Goal: Information Seeking & Learning: Learn about a topic

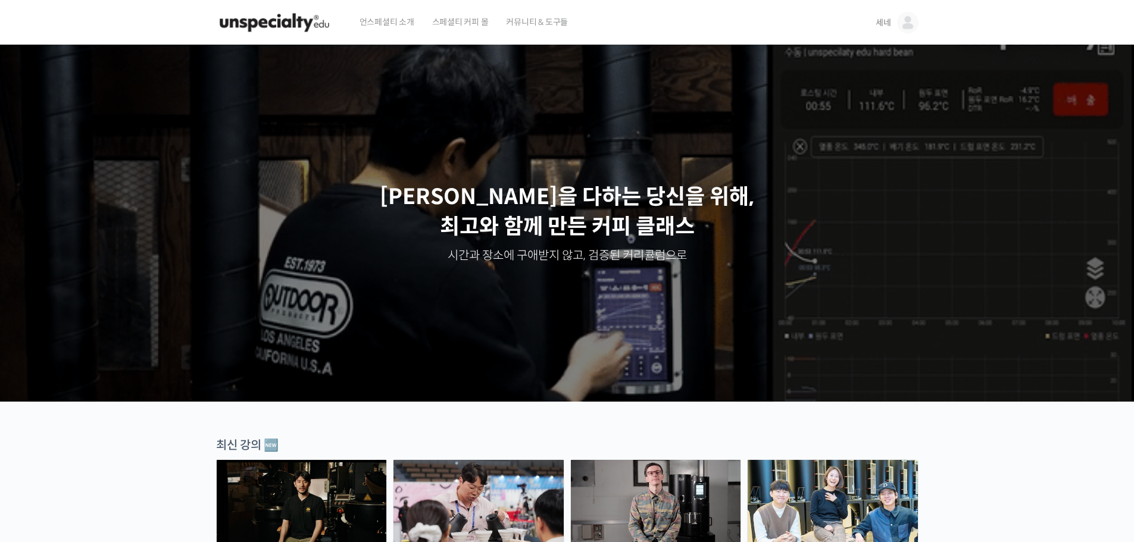
click at [913, 21] on img at bounding box center [907, 22] width 21 height 21
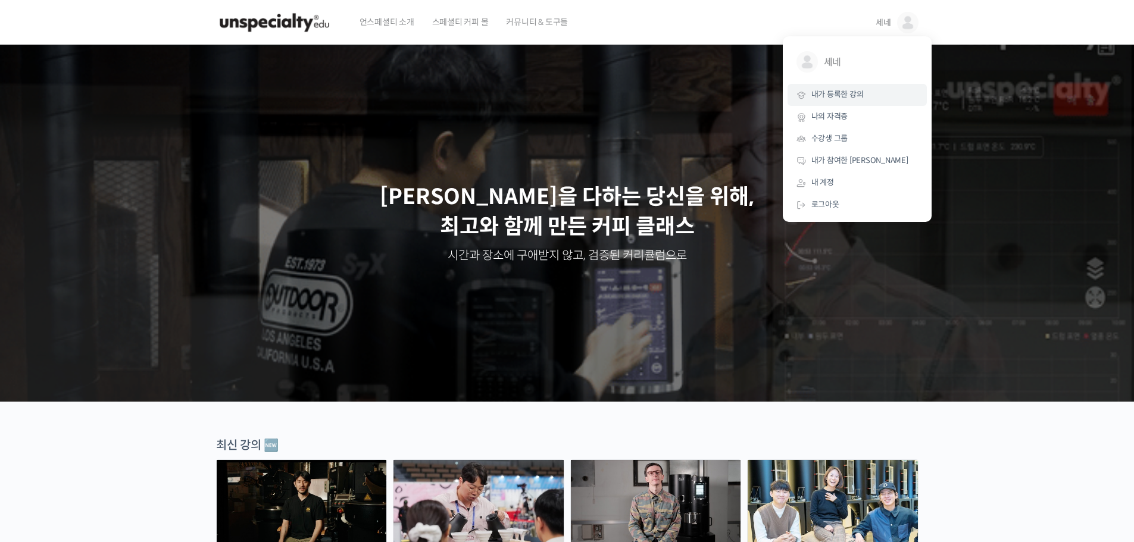
click at [827, 98] on span "내가 등록한 강의" at bounding box center [837, 94] width 52 height 10
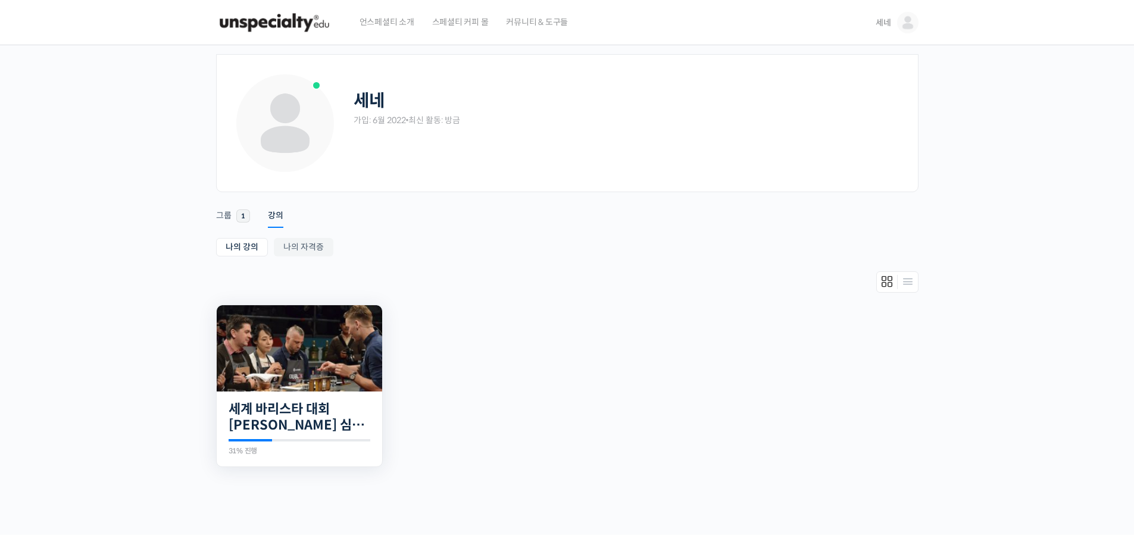
click at [300, 371] on img at bounding box center [299, 348] width 165 height 86
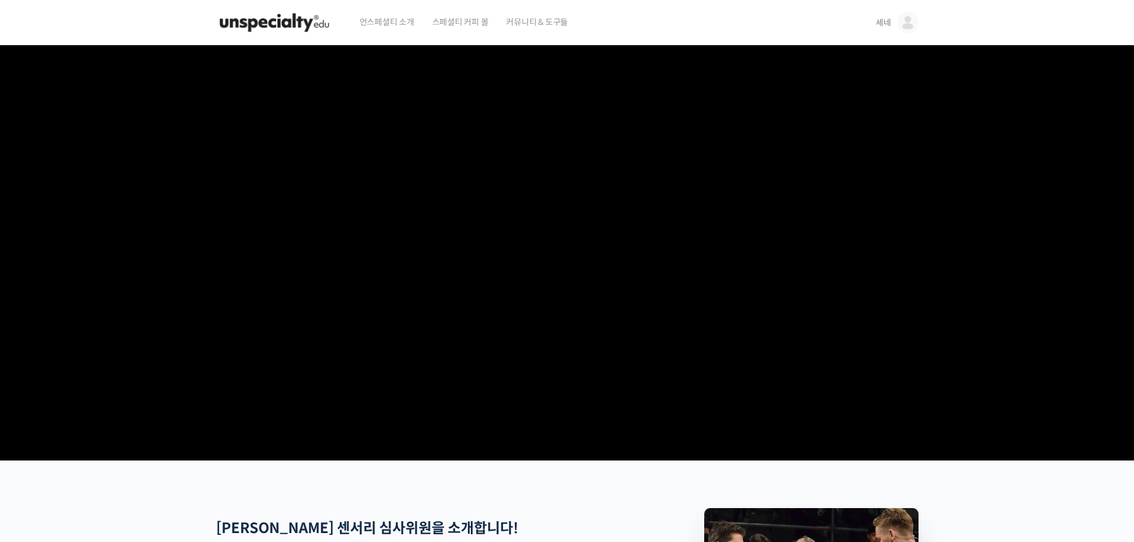
drag, startPoint x: 559, startPoint y: 293, endPoint x: 543, endPoint y: 293, distance: 16.1
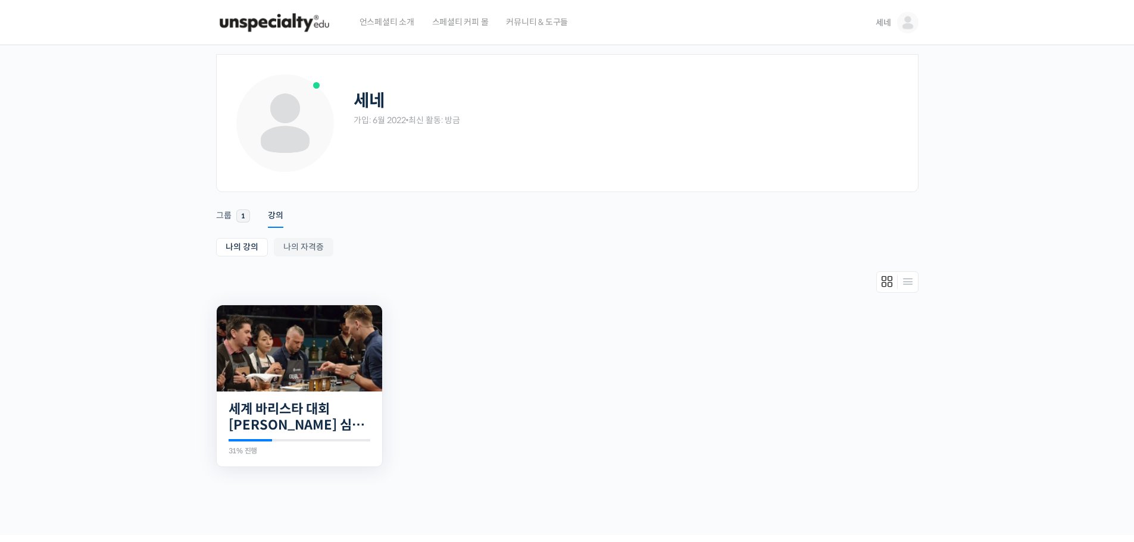
click at [289, 350] on img at bounding box center [299, 348] width 165 height 86
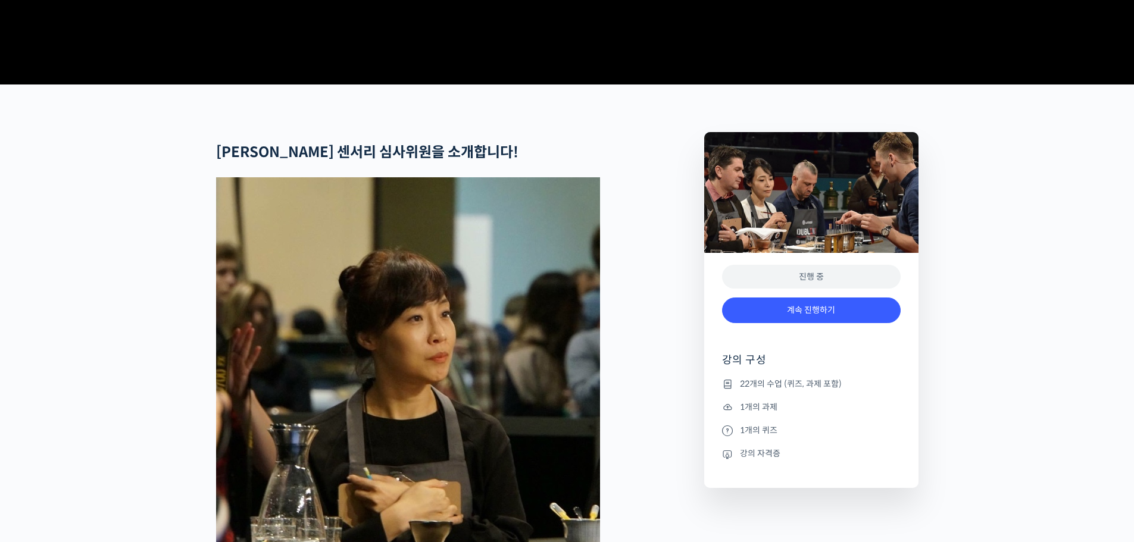
scroll to position [536, 0]
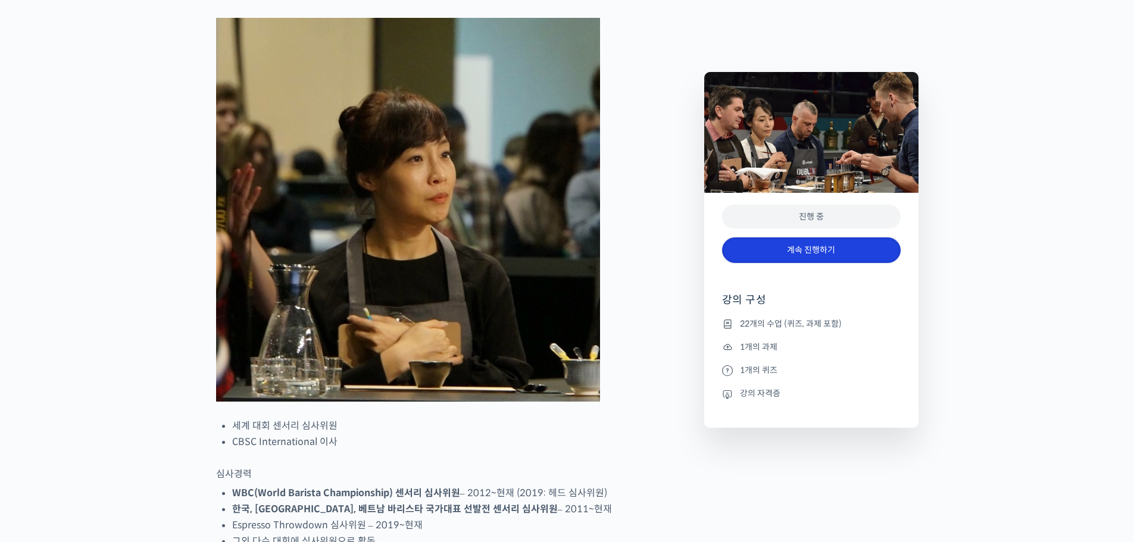
click at [798, 249] on link "계속 진행하기" at bounding box center [811, 250] width 179 height 26
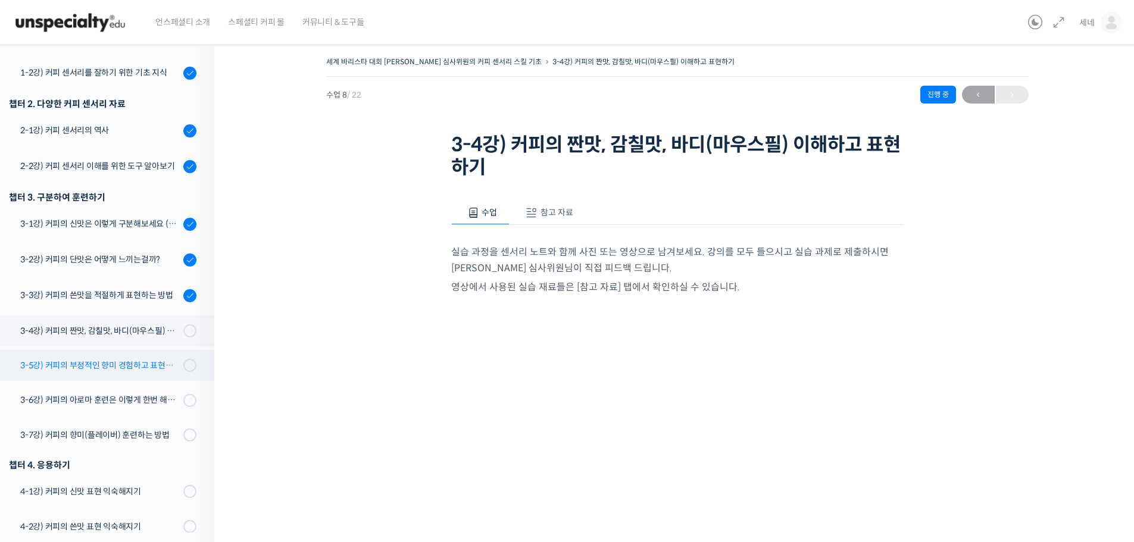
scroll to position [298, 0]
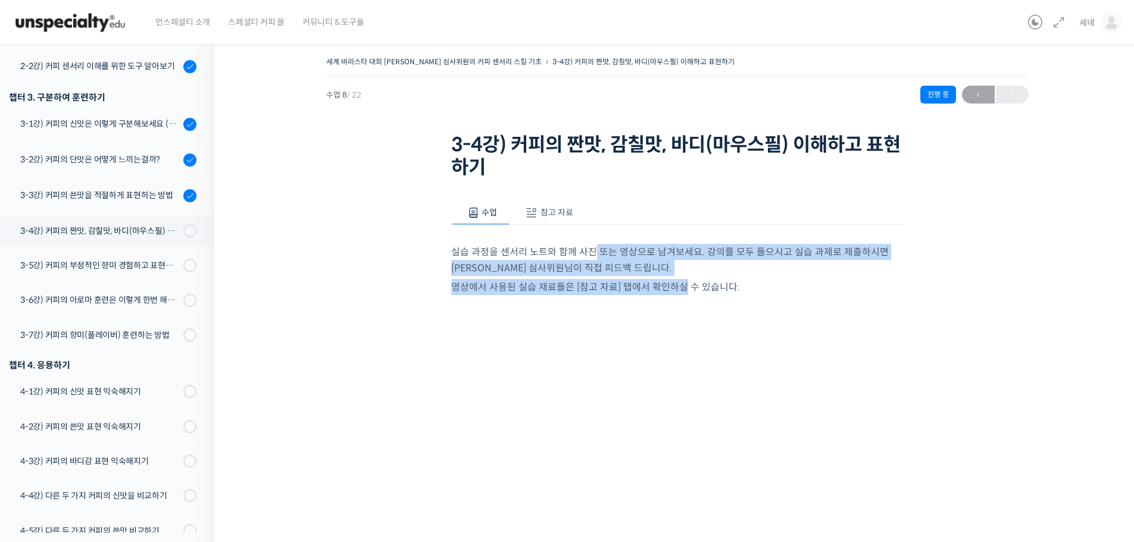
drag, startPoint x: 589, startPoint y: 252, endPoint x: 679, endPoint y: 280, distance: 94.7
click at [679, 280] on div "실습 과정을 센서리 노트와 함께 사진 또는 영상으로 남겨보세요. 강의를 모두 들으시고 실습 과제로 제출하시면 윤선희 심사위원님이 직접 피드백 …" at bounding box center [677, 409] width 452 height 369
click at [679, 280] on p "영상에서 사용된 실습 재료들은 [참고 자료] 탭에서 확인하실 수 있습니다." at bounding box center [677, 287] width 452 height 16
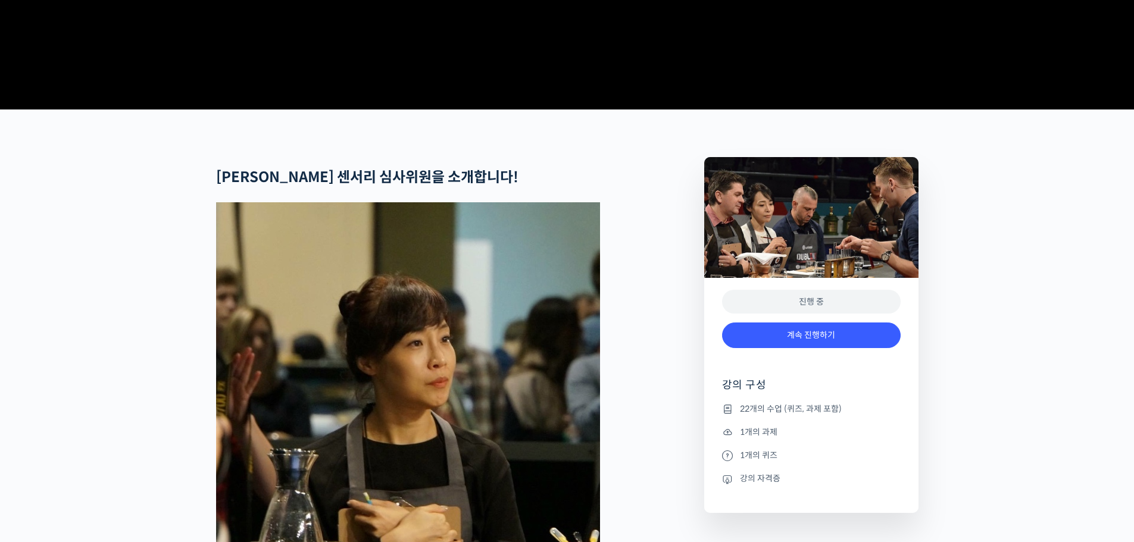
scroll to position [179, 0]
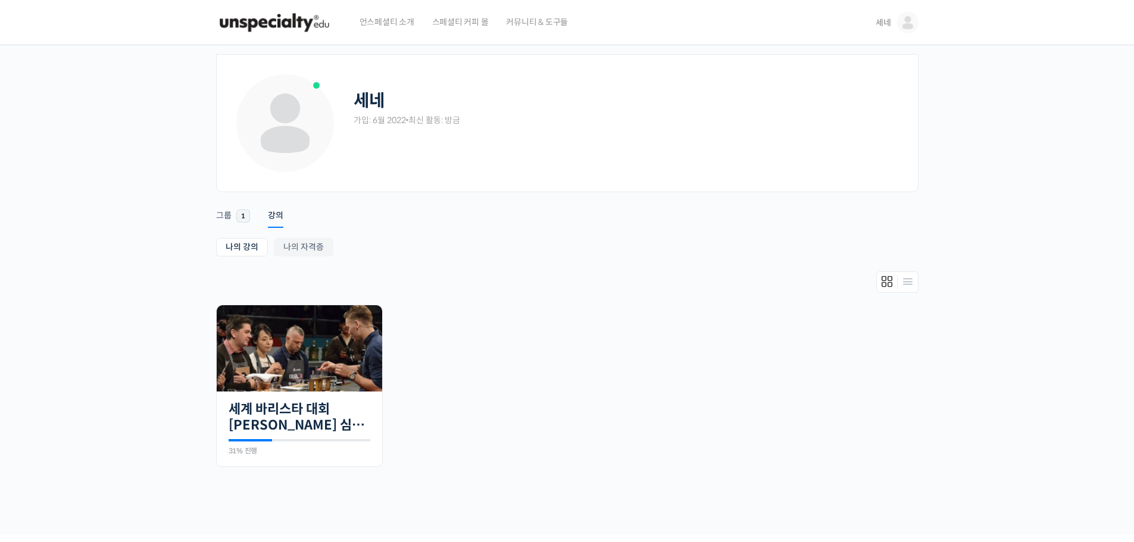
click at [379, 30] on span "언스페셜티 소개" at bounding box center [387, 21] width 55 height 45
click at [262, 29] on img at bounding box center [274, 23] width 117 height 36
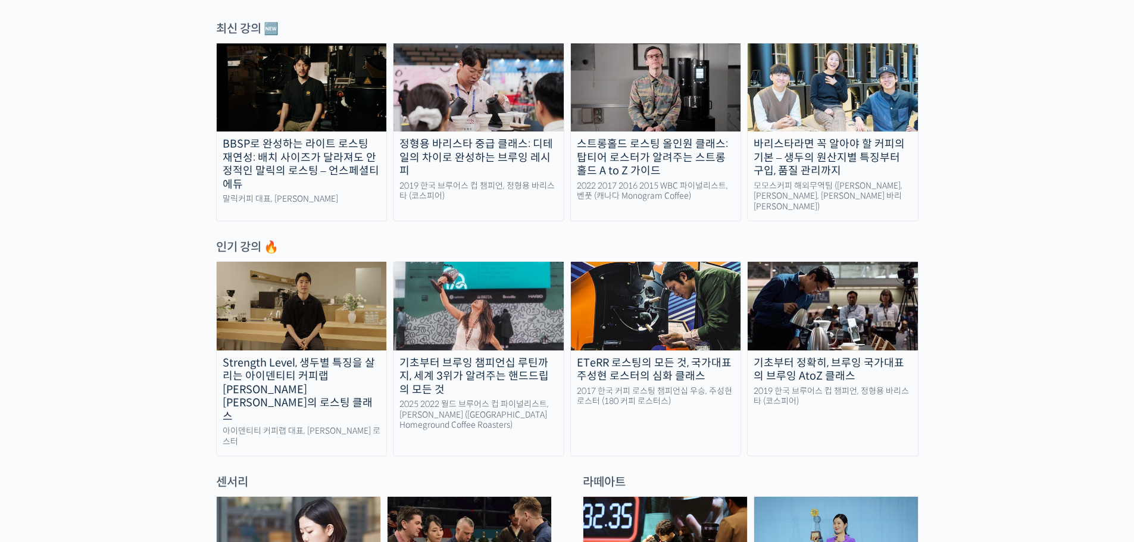
scroll to position [536, 0]
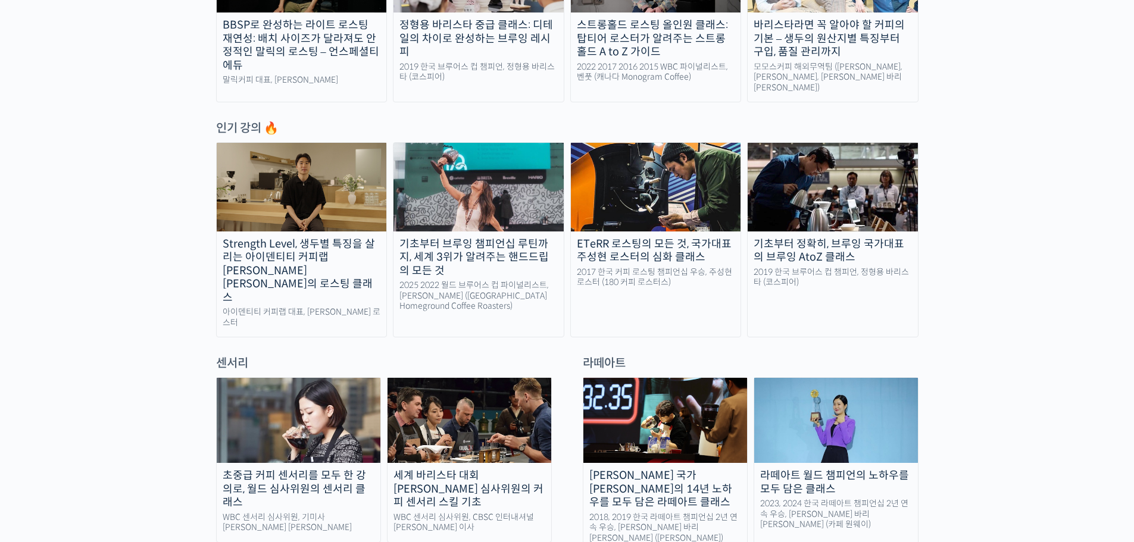
click at [311, 393] on img at bounding box center [299, 420] width 164 height 85
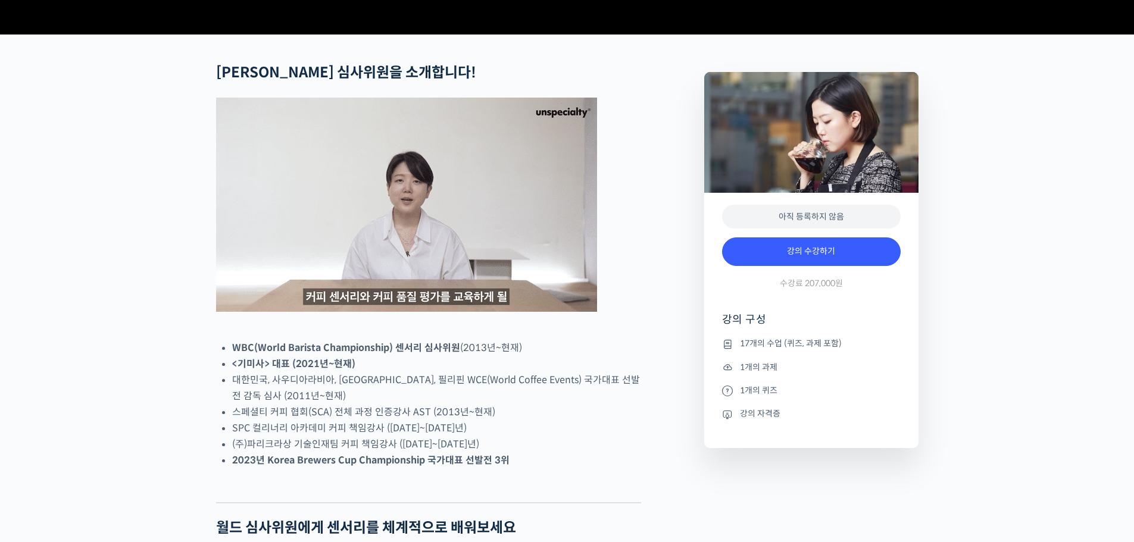
scroll to position [536, 0]
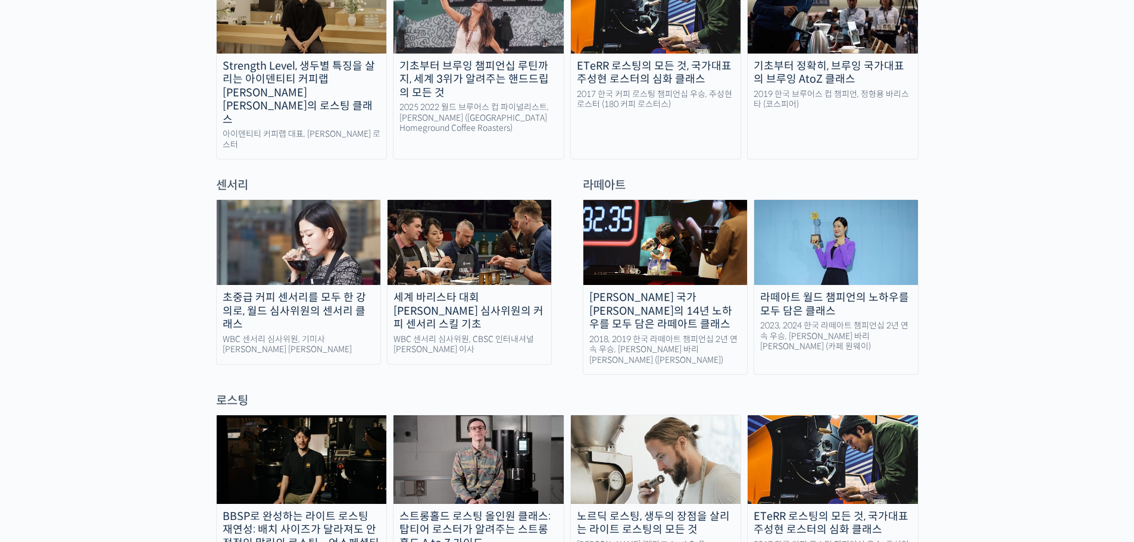
scroll to position [714, 0]
click at [829, 219] on img at bounding box center [836, 241] width 164 height 85
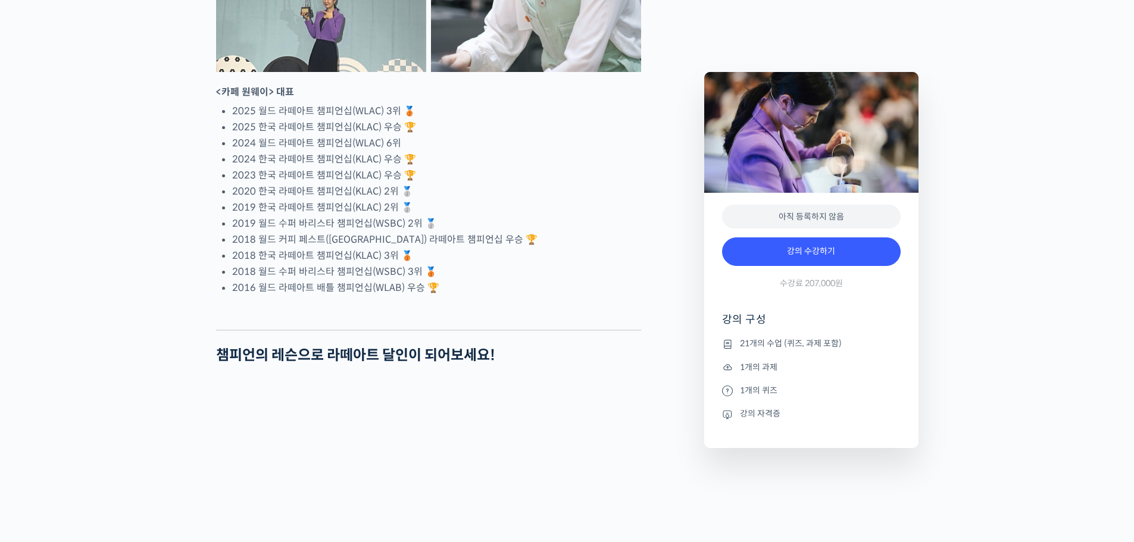
scroll to position [714, 0]
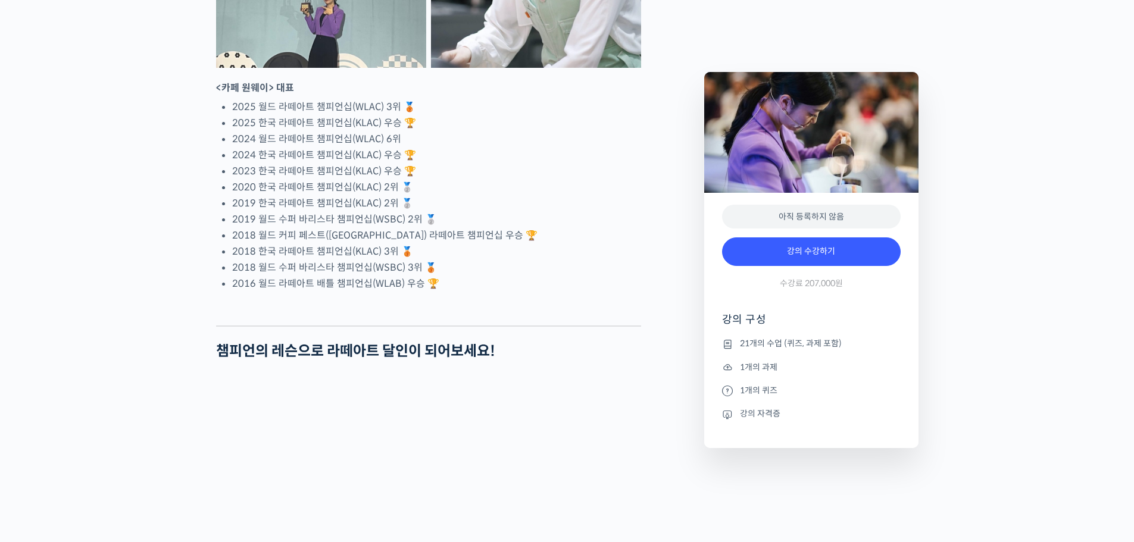
drag, startPoint x: 483, startPoint y: 267, endPoint x: 488, endPoint y: 261, distance: 8.0
